Goal: Task Accomplishment & Management: Use online tool/utility

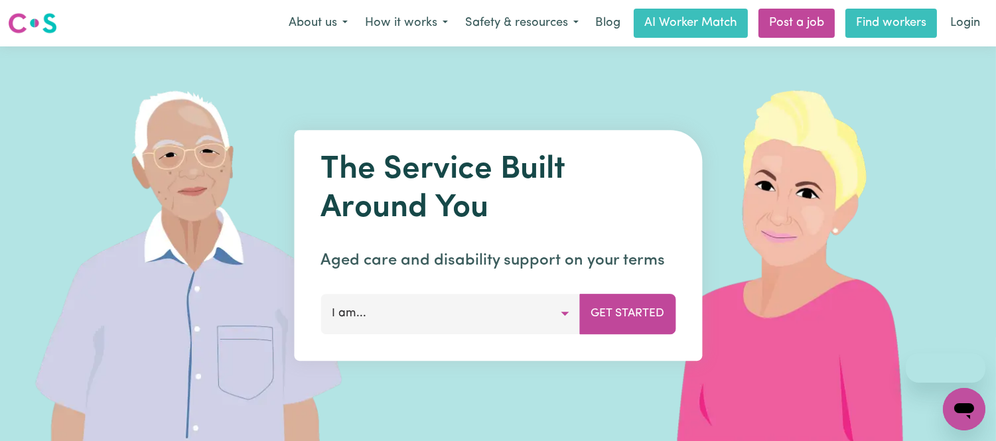
click at [905, 29] on link "Find workers" at bounding box center [891, 23] width 92 height 29
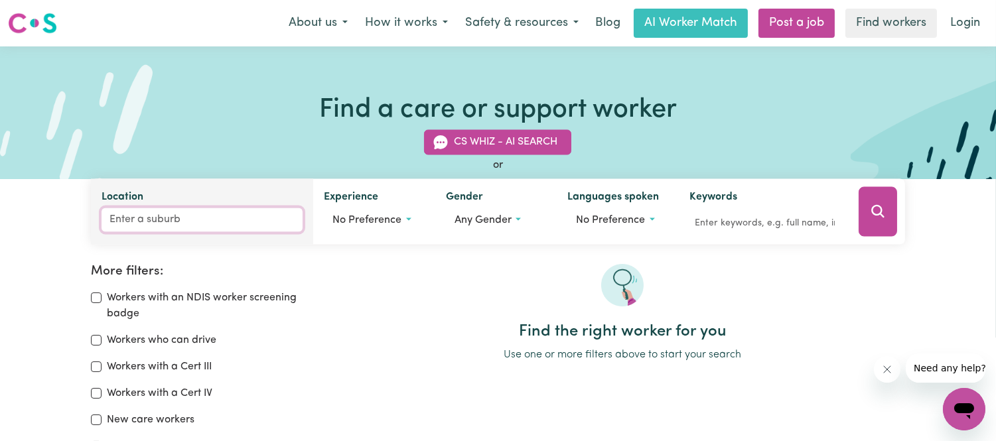
click at [239, 221] on input "Location" at bounding box center [201, 220] width 201 height 24
type input "suffol"
type input "[GEOGRAPHIC_DATA], [GEOGRAPHIC_DATA], 2481"
type input "[GEOGRAPHIC_DATA]"
type input "[GEOGRAPHIC_DATA], [GEOGRAPHIC_DATA], 2481"
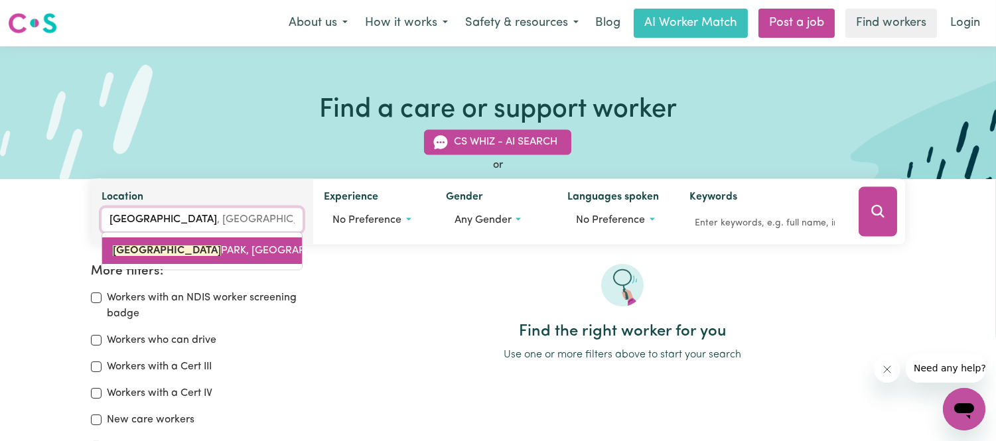
click at [223, 252] on span "[GEOGRAPHIC_DATA], [GEOGRAPHIC_DATA], 2481" at bounding box center [249, 251] width 272 height 11
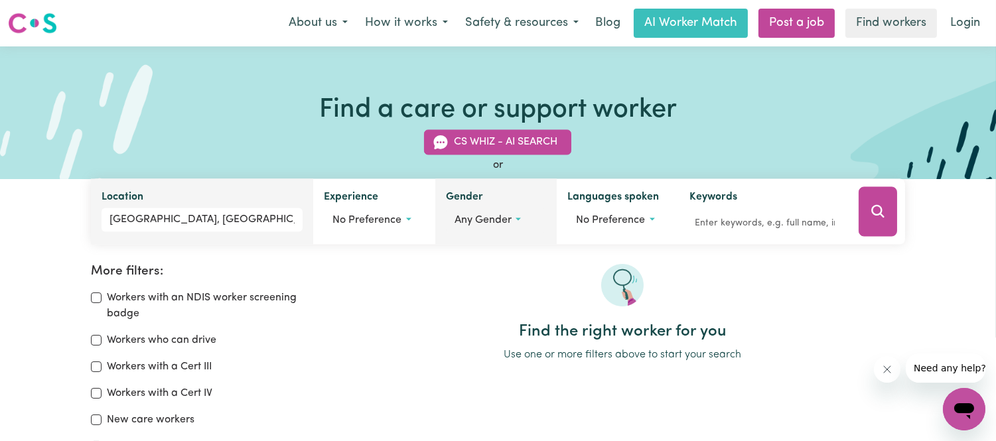
click at [519, 217] on button "Any gender" at bounding box center [496, 220] width 101 height 25
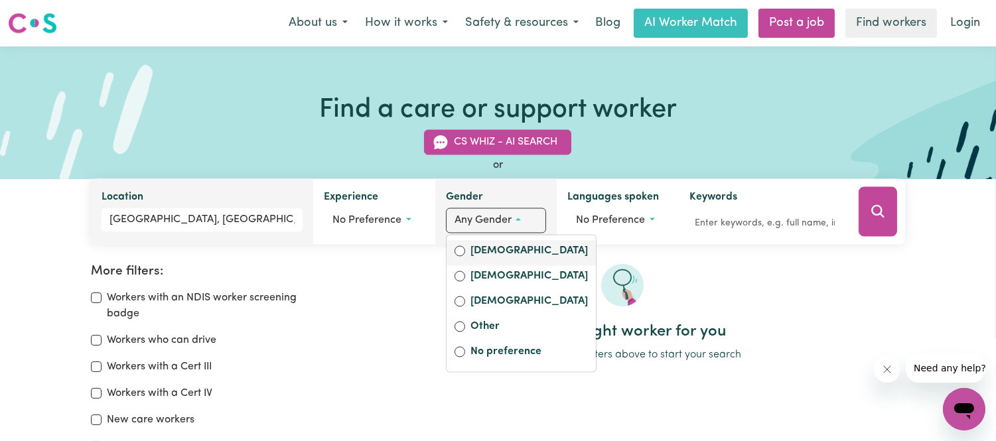
click at [500, 251] on label "[DEMOGRAPHIC_DATA]" at bounding box center [528, 252] width 117 height 19
click at [465, 251] on input "[DEMOGRAPHIC_DATA]" at bounding box center [459, 251] width 11 height 11
radio input "true"
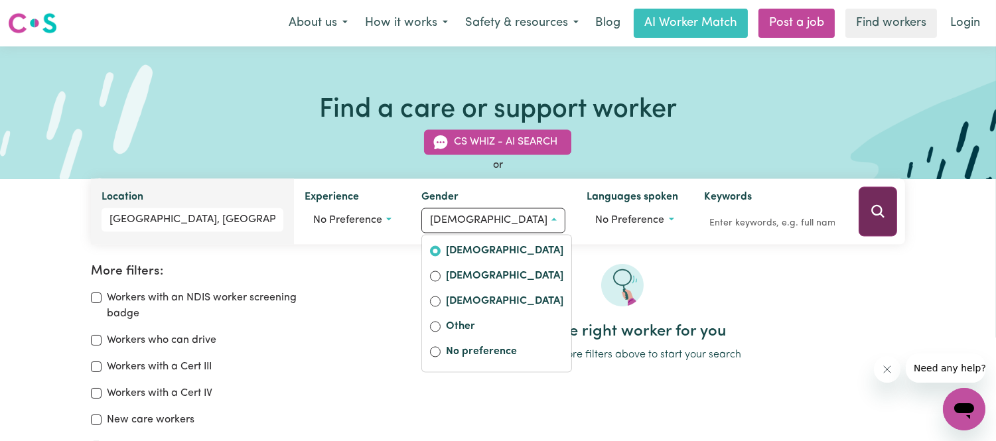
click at [886, 210] on button "Search" at bounding box center [877, 212] width 38 height 50
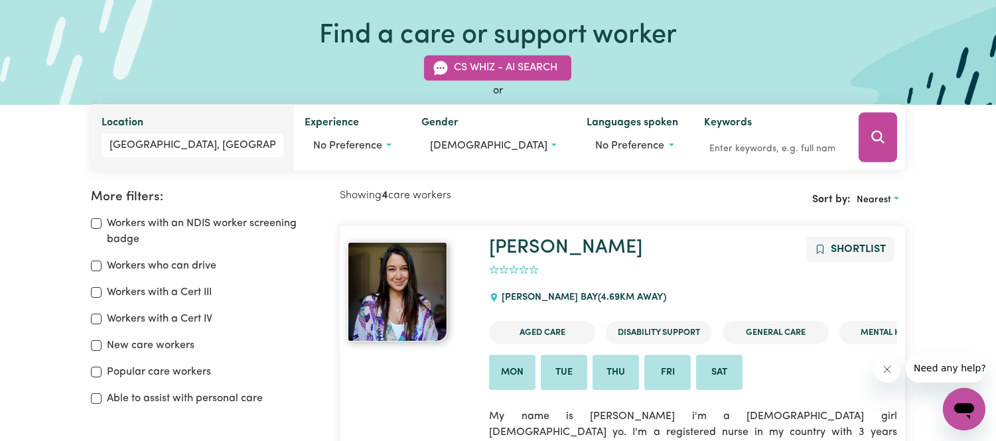
scroll to position [222, 0]
